Goal: Task Accomplishment & Management: Complete application form

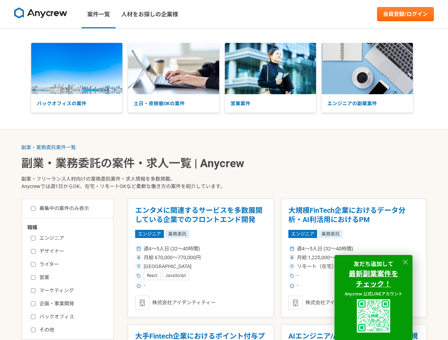
click at [224, 170] on p "副業・フリーランス人材向けの業務委託案件・求人情報を多数掲載。 Anycrewでは週1日からOK、在宅・リモートOKなど柔軟な働き方の案件を紹介しています。" at bounding box center [223, 184] width 405 height 29
click at [41, 14] on img at bounding box center [40, 12] width 53 height 11
click at [405, 14] on link "会員登録/ログイン" at bounding box center [405, 14] width 57 height 14
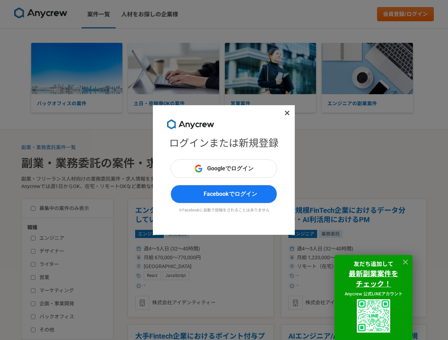
click at [77, 68] on div "ログインまたは新規登録 Googleでログイン Facebookでログイン ※Facebookに自動で投稿をされることはありません" at bounding box center [224, 170] width 448 height 340
click at [173, 68] on div "ログインまたは新規登録 Googleでログイン Facebookでログイン ※Facebookに自動で投稿をされることはありません" at bounding box center [224, 170] width 448 height 340
click at [270, 68] on div "ログインまたは新規登録 Googleでログイン Facebookでログイン ※Facebookに自動で投稿をされることはありません" at bounding box center [224, 170] width 448 height 340
click at [367, 68] on div "ログインまたは新規登録 Googleでログイン Facebookでログイン ※Facebookに自動で投稿をされることはありません" at bounding box center [224, 170] width 448 height 340
click at [49, 148] on div "ログインまたは新規登録 Googleでログイン Facebookでログイン ※Facebookに自動で投稿をされることはありません" at bounding box center [224, 170] width 448 height 340
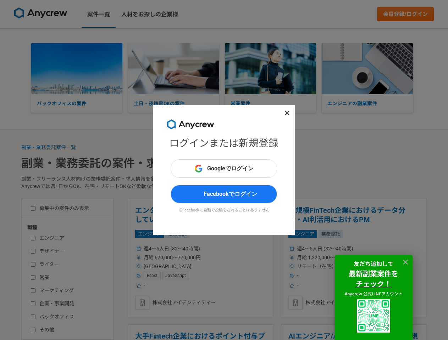
click at [201, 258] on div "ログインまたは新規登録 Googleでログイン Facebookでログイン ※Facebookに自動で投稿をされることはありません" at bounding box center [224, 170] width 448 height 340
click at [201, 333] on div "ログインまたは新規登録 Googleでログイン Facebookでログイン ※Facebookに自動で投稿をされることはありません" at bounding box center [224, 170] width 448 height 340
